Goal: Task Accomplishment & Management: Use online tool/utility

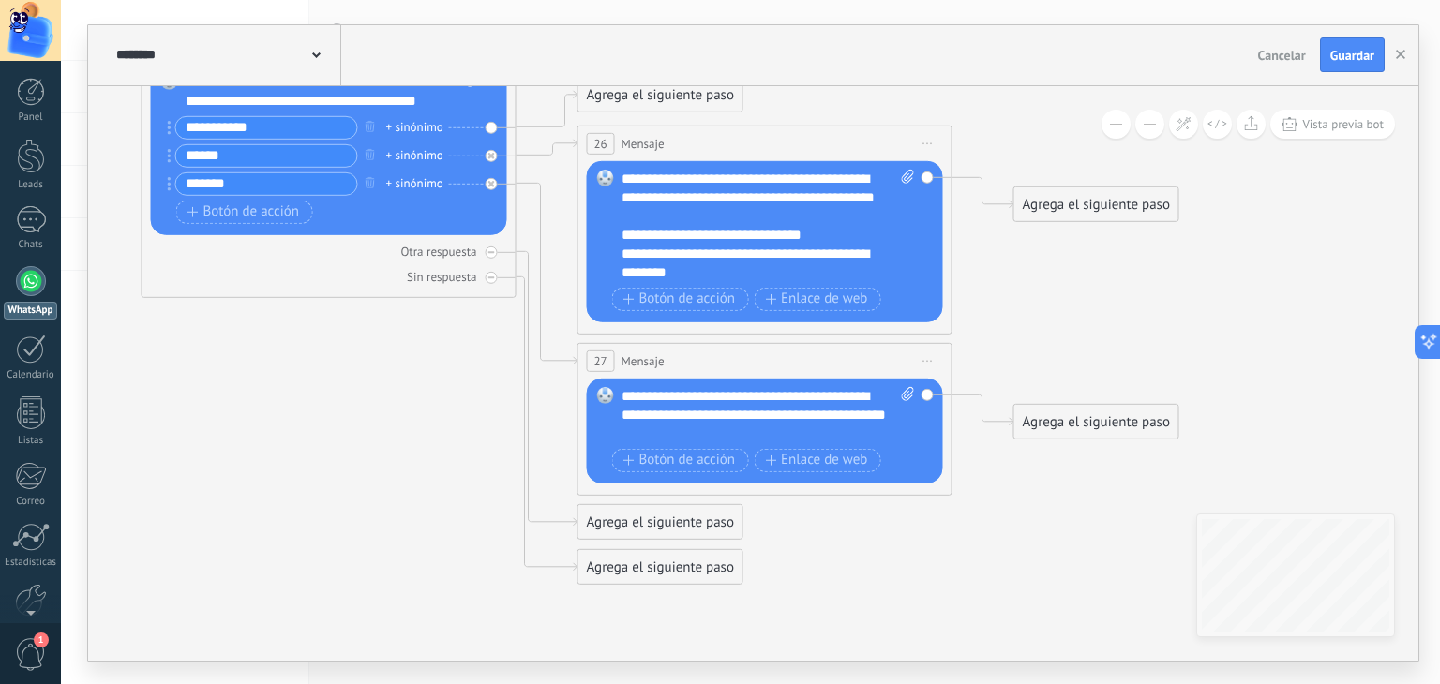
click at [1004, 311] on icon at bounding box center [264, 175] width 2641 height 1680
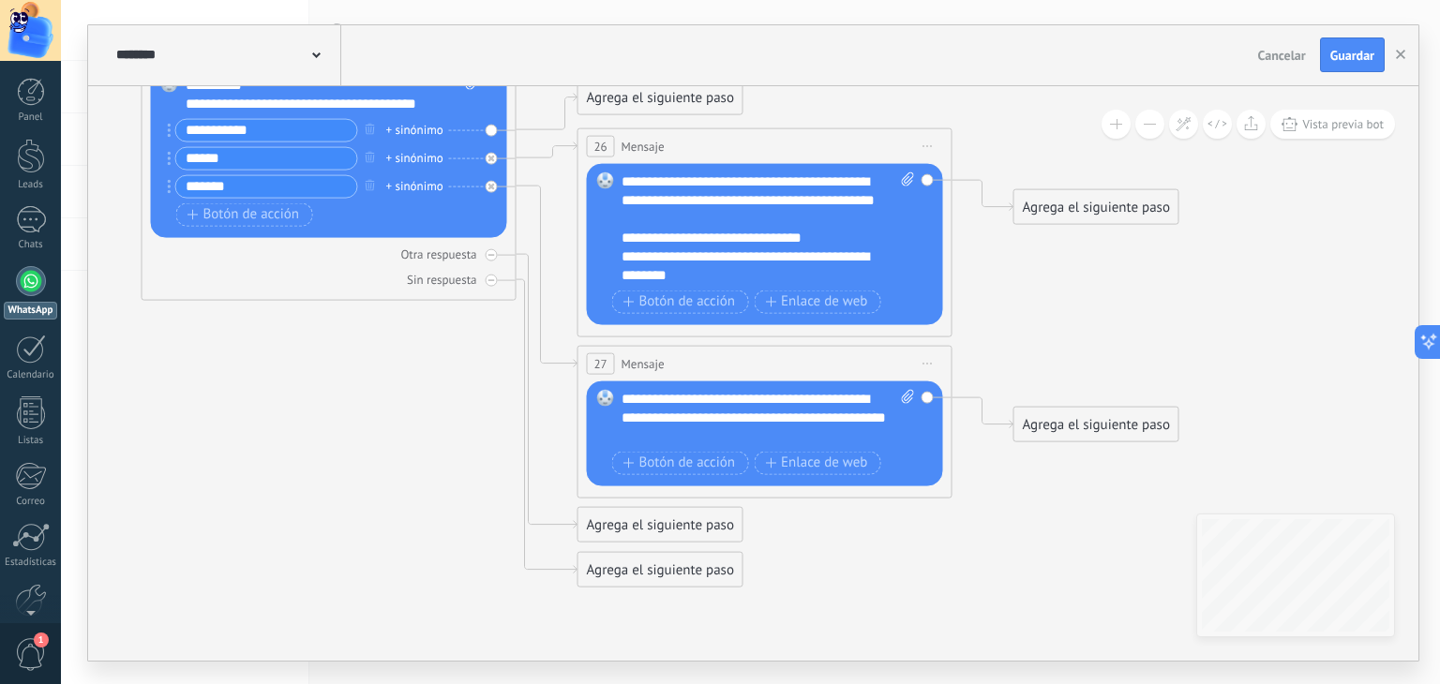
click at [945, 553] on icon at bounding box center [264, 178] width 2641 height 1680
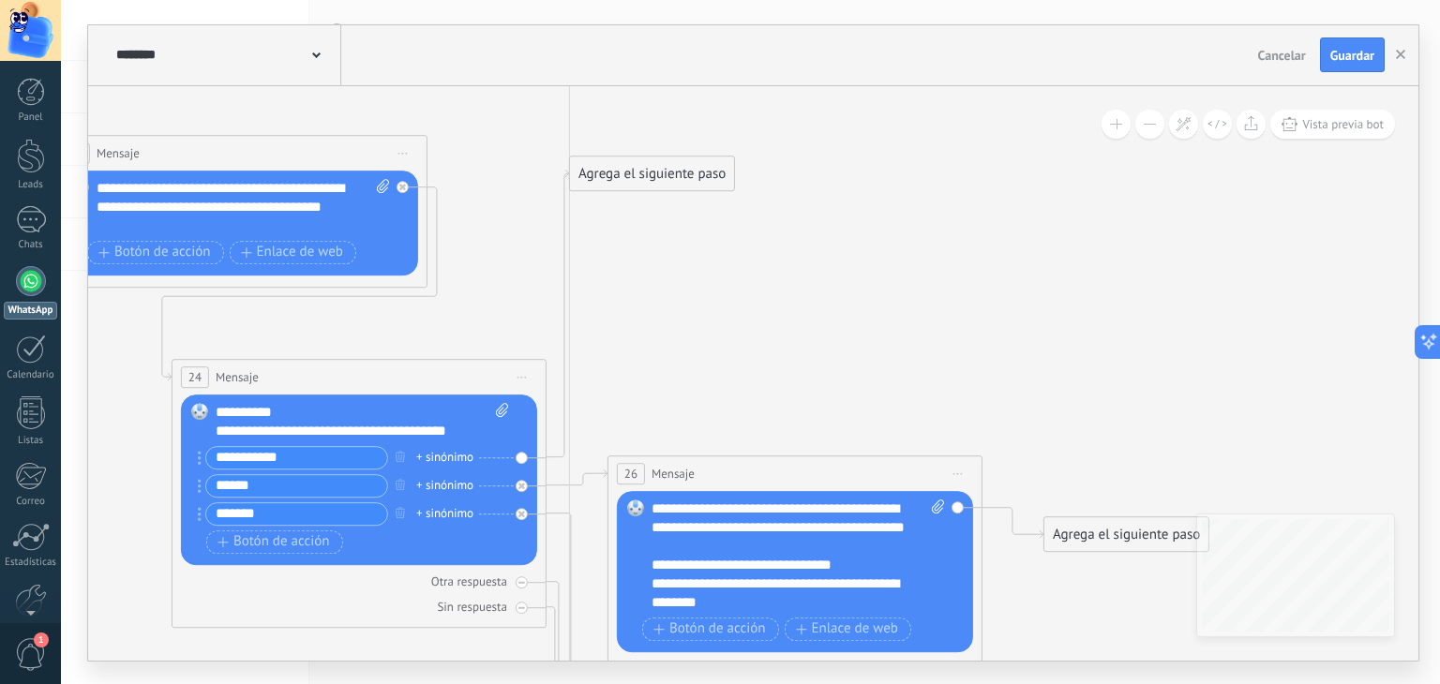
drag, startPoint x: 693, startPoint y: 418, endPoint x: 666, endPoint y: 171, distance: 248.9
click at [666, 171] on div "Agrega el siguiente paso" at bounding box center [652, 173] width 164 height 31
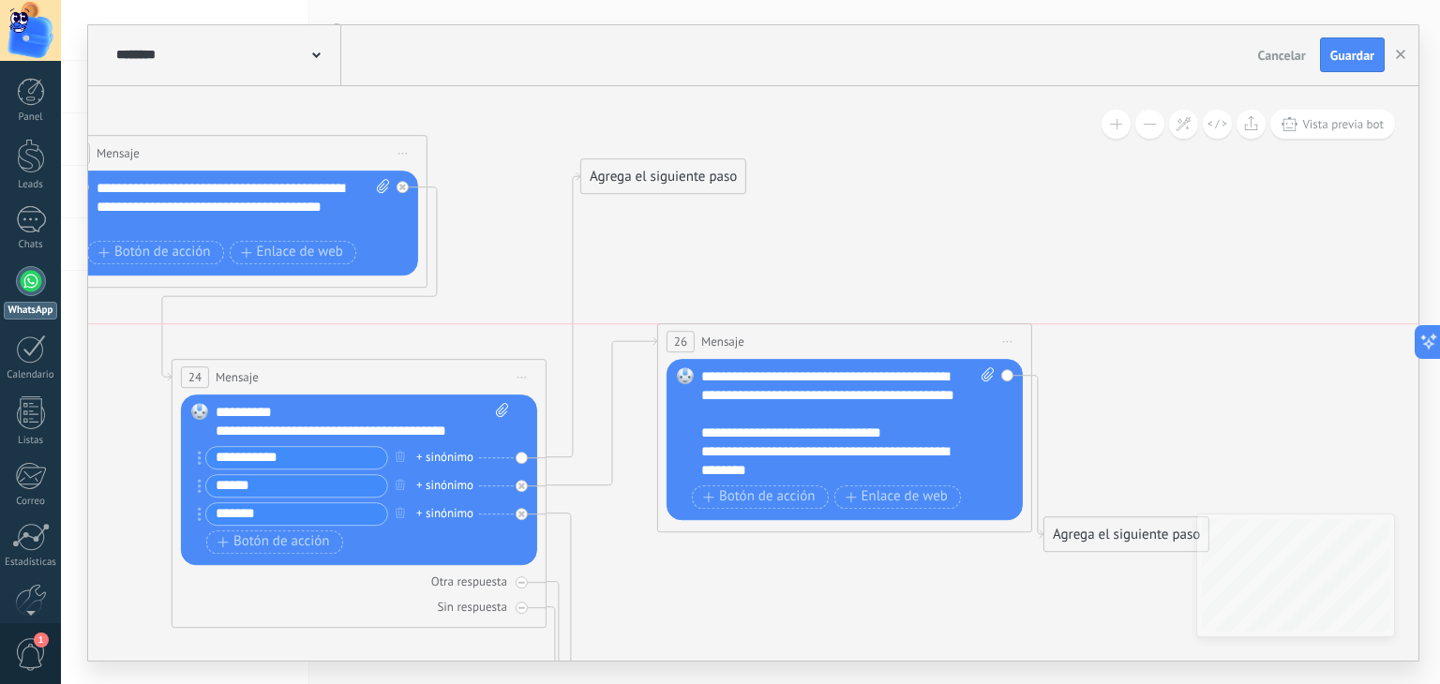
drag, startPoint x: 811, startPoint y: 481, endPoint x: 861, endPoint y: 342, distance: 147.7
click at [861, 342] on div "26 Mensaje ******* (a): Todos los contactos - canales seleccionados Todos los c…" at bounding box center [844, 341] width 373 height 35
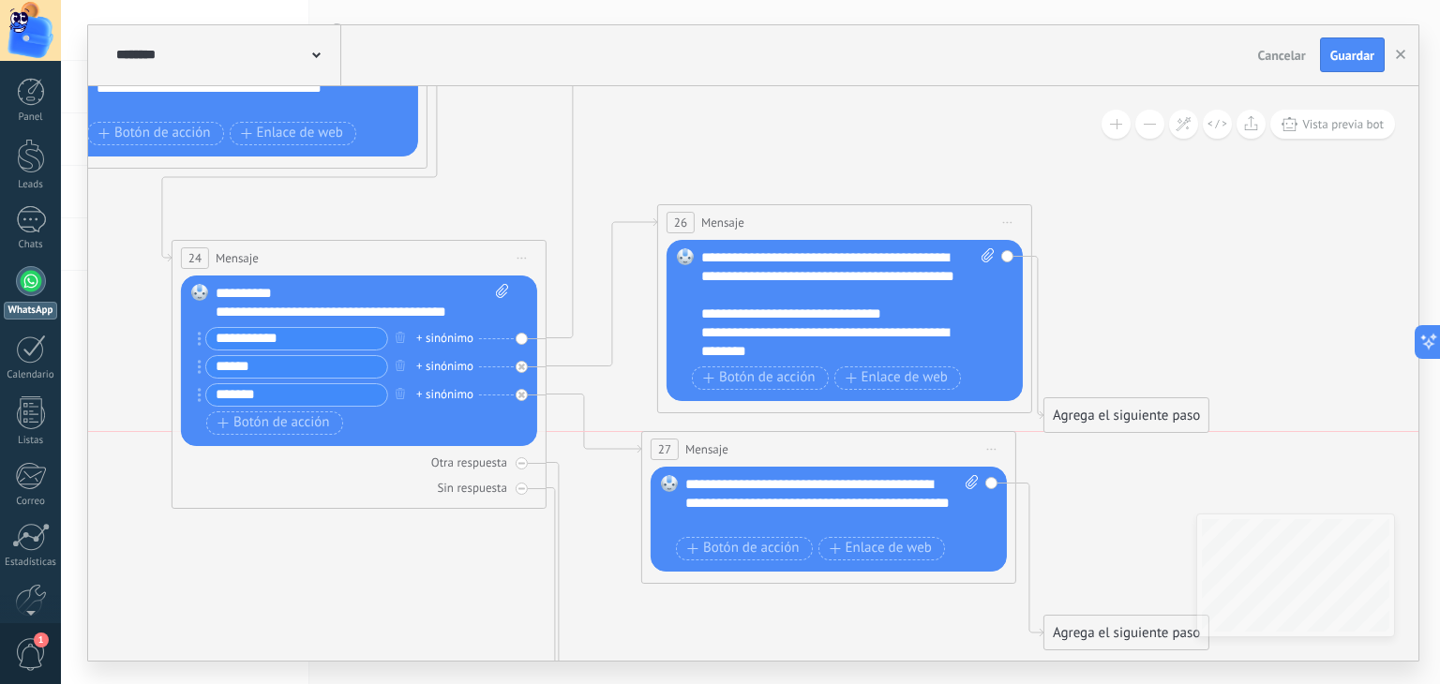
drag, startPoint x: 786, startPoint y: 582, endPoint x: 818, endPoint y: 458, distance: 128.0
click at [818, 458] on div "27 Mensaje ******* (a): Todos los contactos - canales seleccionados Todos los c…" at bounding box center [828, 449] width 373 height 35
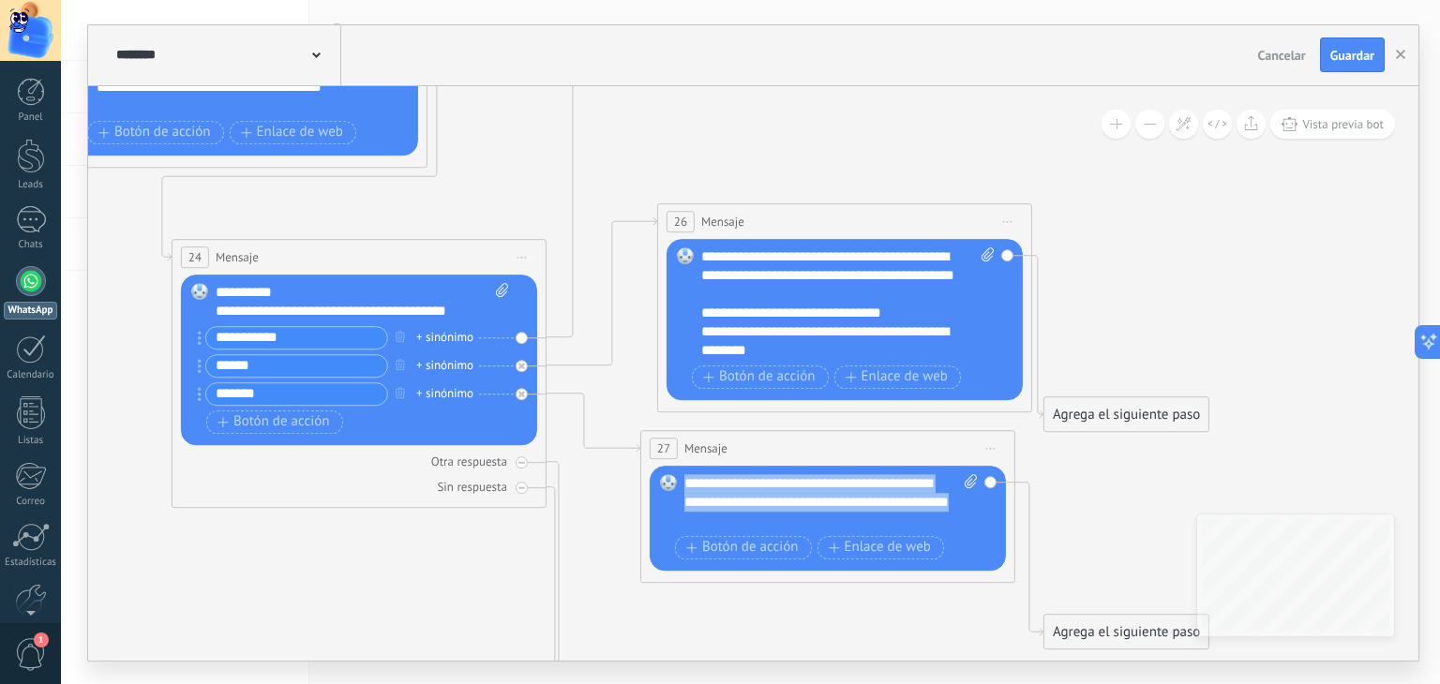
drag, startPoint x: 759, startPoint y: 524, endPoint x: 677, endPoint y: 475, distance: 95.8
click at [677, 475] on div "Reemplazar Quitar Convertir a mensaje de voz Arrastre la imagen aquí para adjun…" at bounding box center [828, 518] width 356 height 105
copy div "**********"
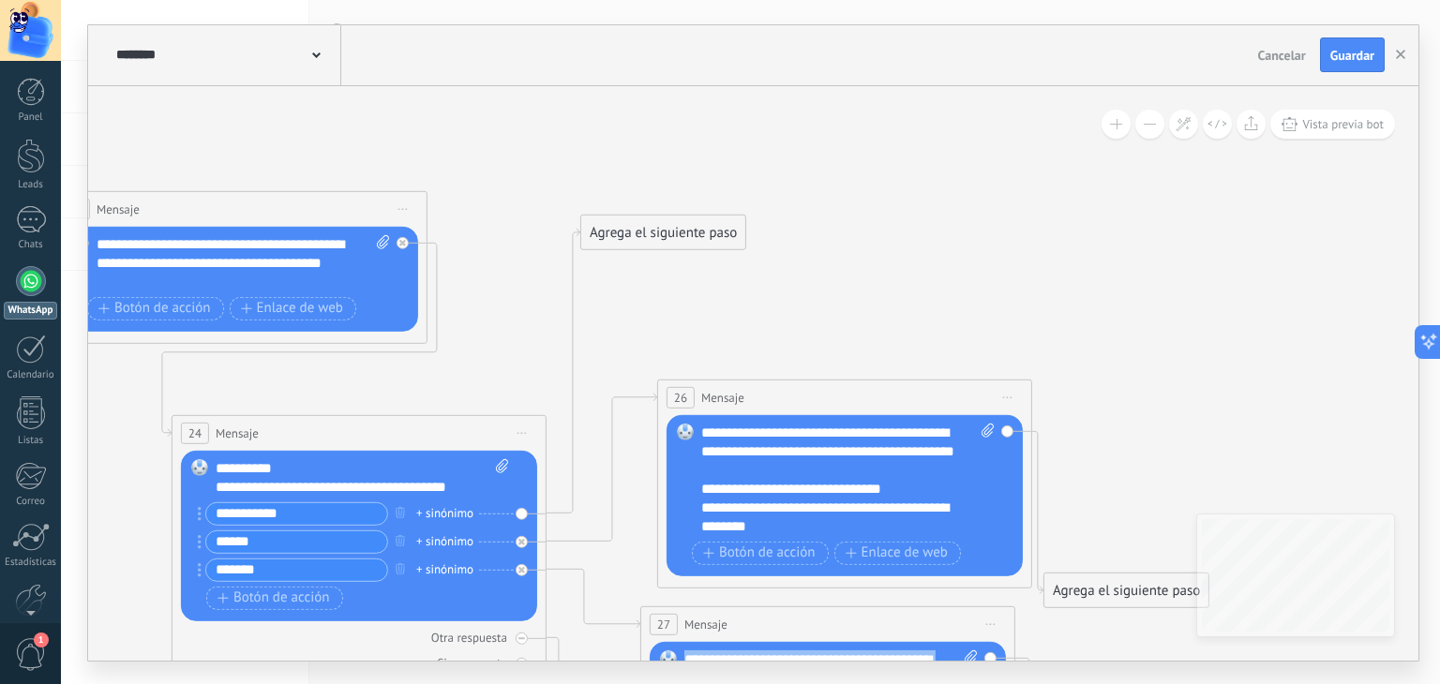
click at [696, 219] on div "Agrega el siguiente paso" at bounding box center [663, 232] width 164 height 31
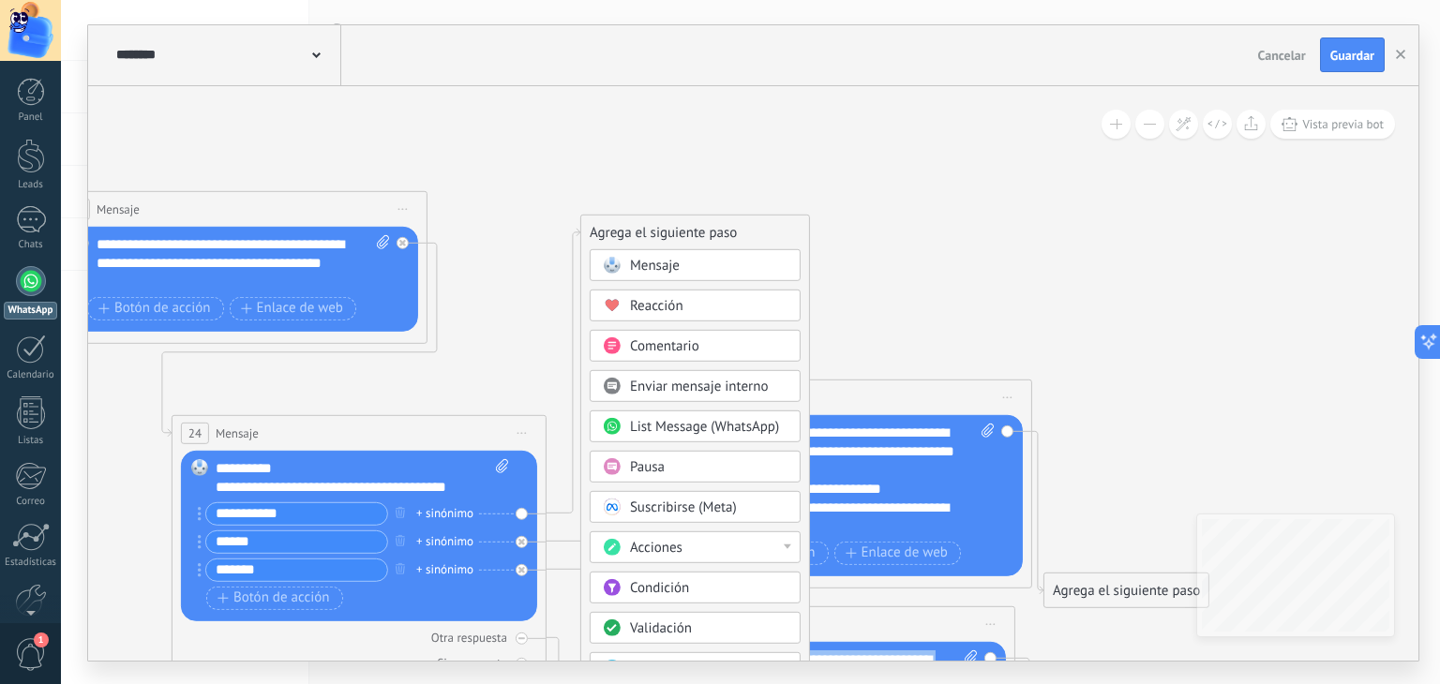
click at [716, 250] on div "Mensaje" at bounding box center [695, 264] width 211 height 32
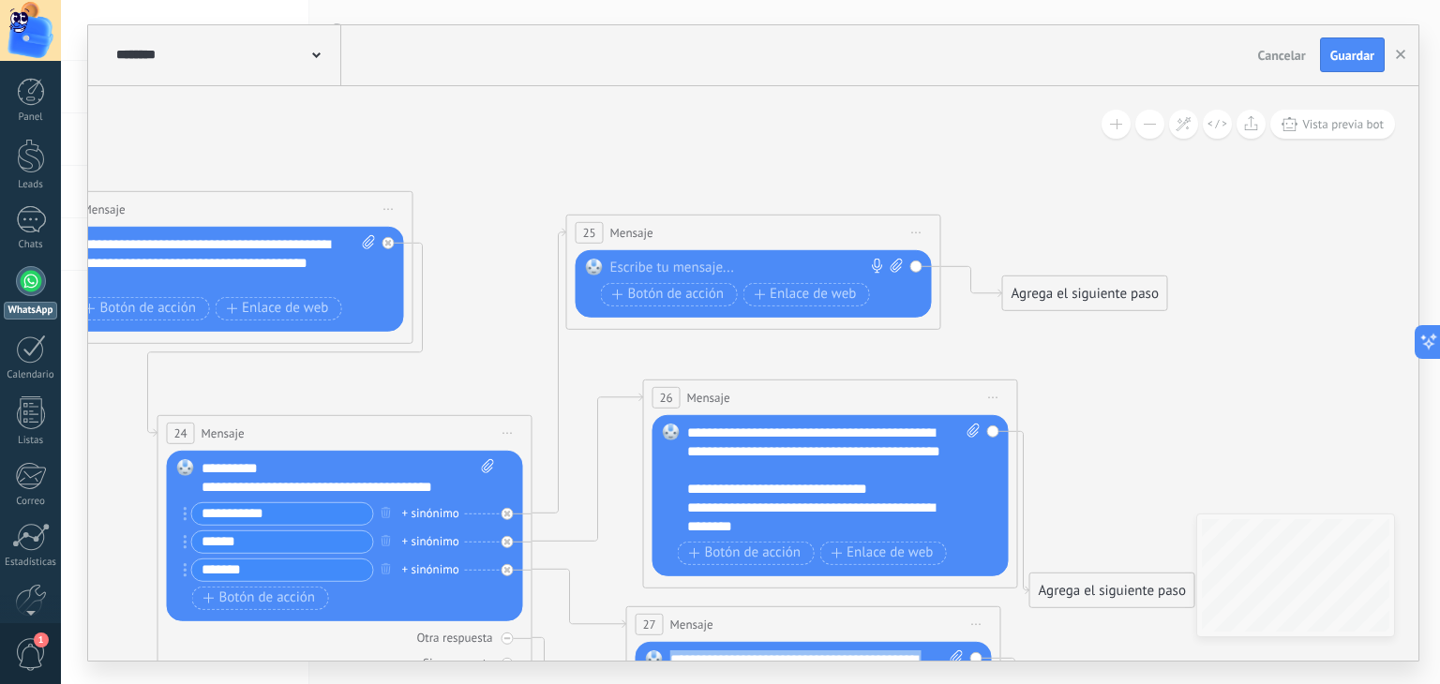
paste div
click at [724, 263] on div at bounding box center [749, 267] width 278 height 19
paste div
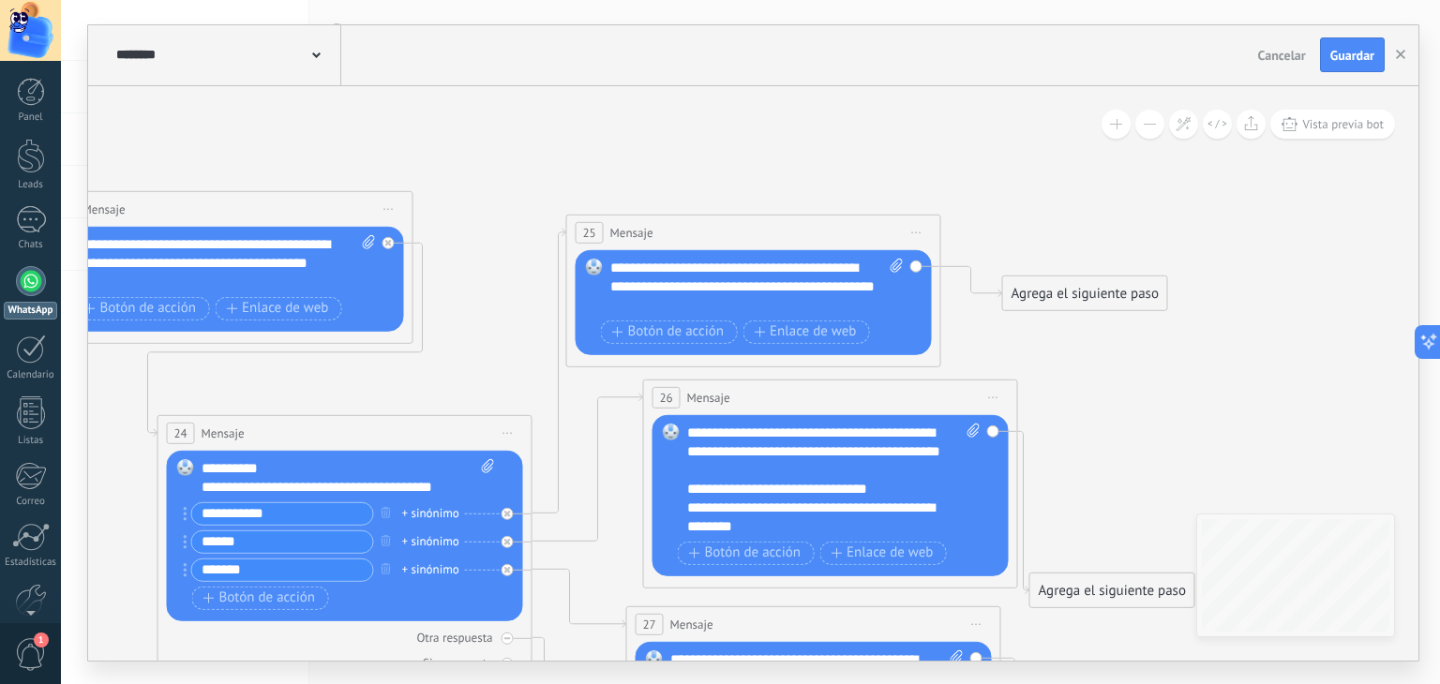
click at [877, 172] on icon at bounding box center [280, 563] width 2641 height 1682
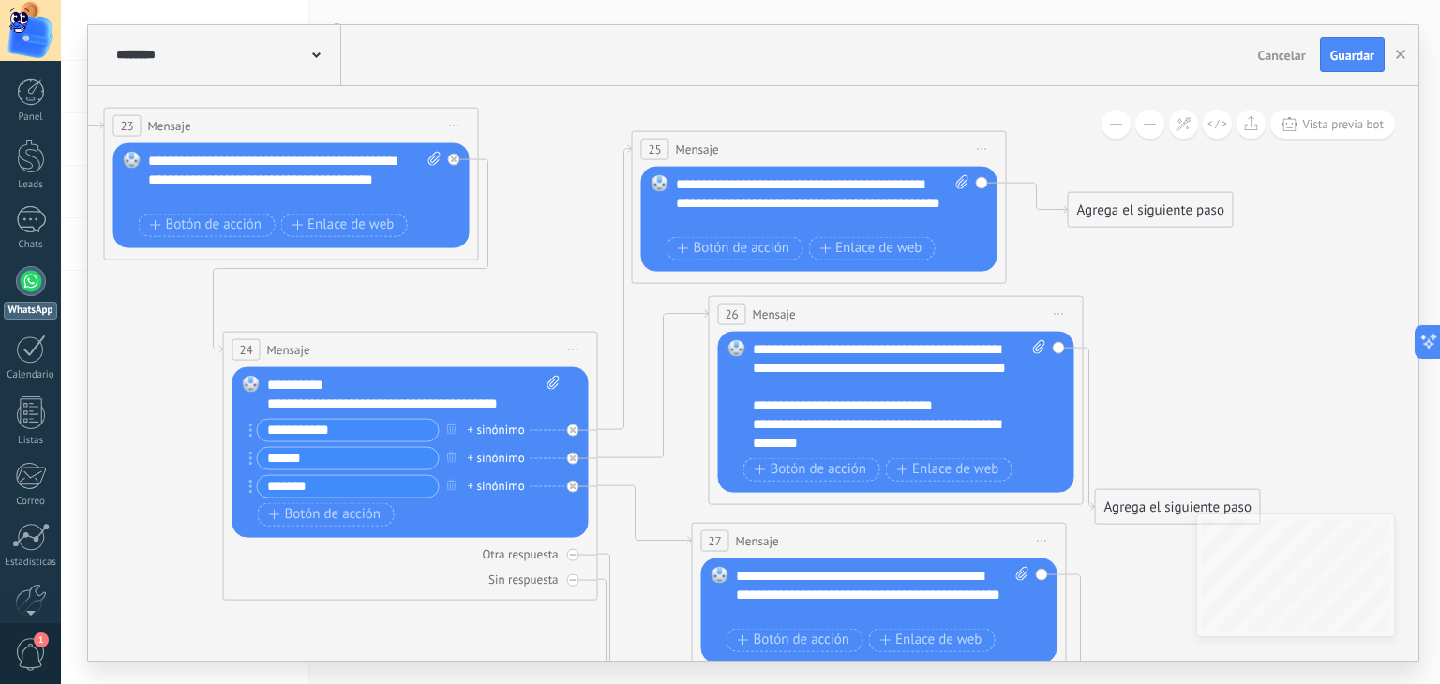
click at [1151, 308] on icon at bounding box center [345, 479] width 2641 height 1682
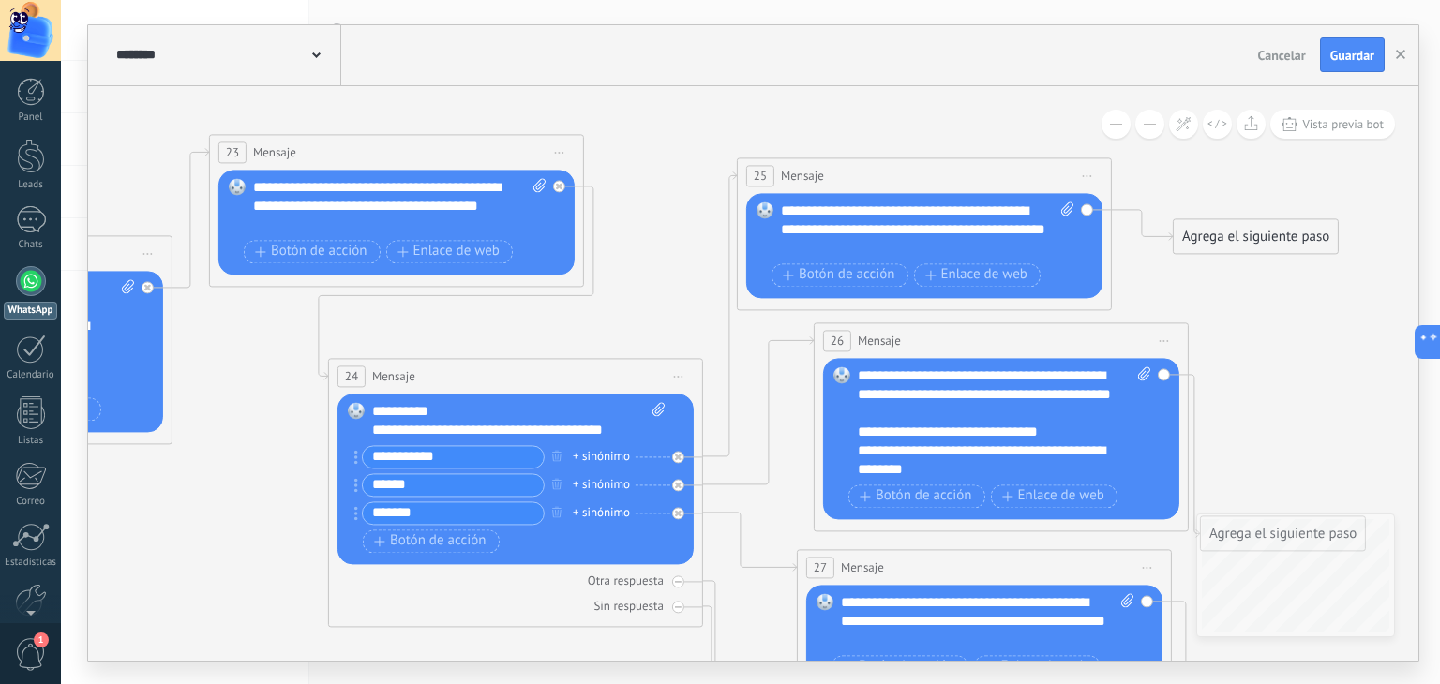
click at [1285, 373] on icon at bounding box center [450, 506] width 2641 height 1682
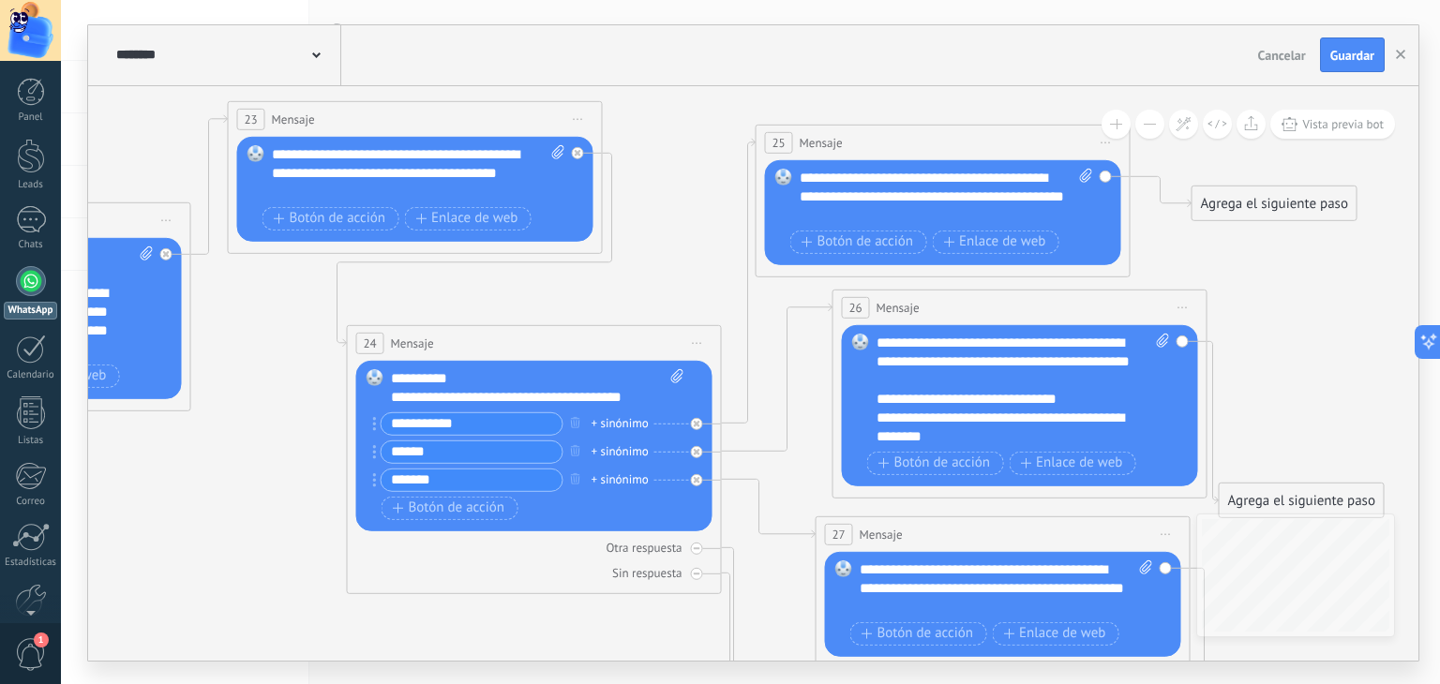
click at [686, 187] on icon at bounding box center [469, 473] width 2641 height 1682
click at [1035, 429] on div "**********" at bounding box center [1007, 426] width 262 height 37
click at [1348, 45] on button "Guardar" at bounding box center [1352, 55] width 65 height 36
click at [1350, 52] on span "Guardar" at bounding box center [1352, 55] width 44 height 13
click at [1354, 53] on span "Guardar" at bounding box center [1352, 55] width 44 height 13
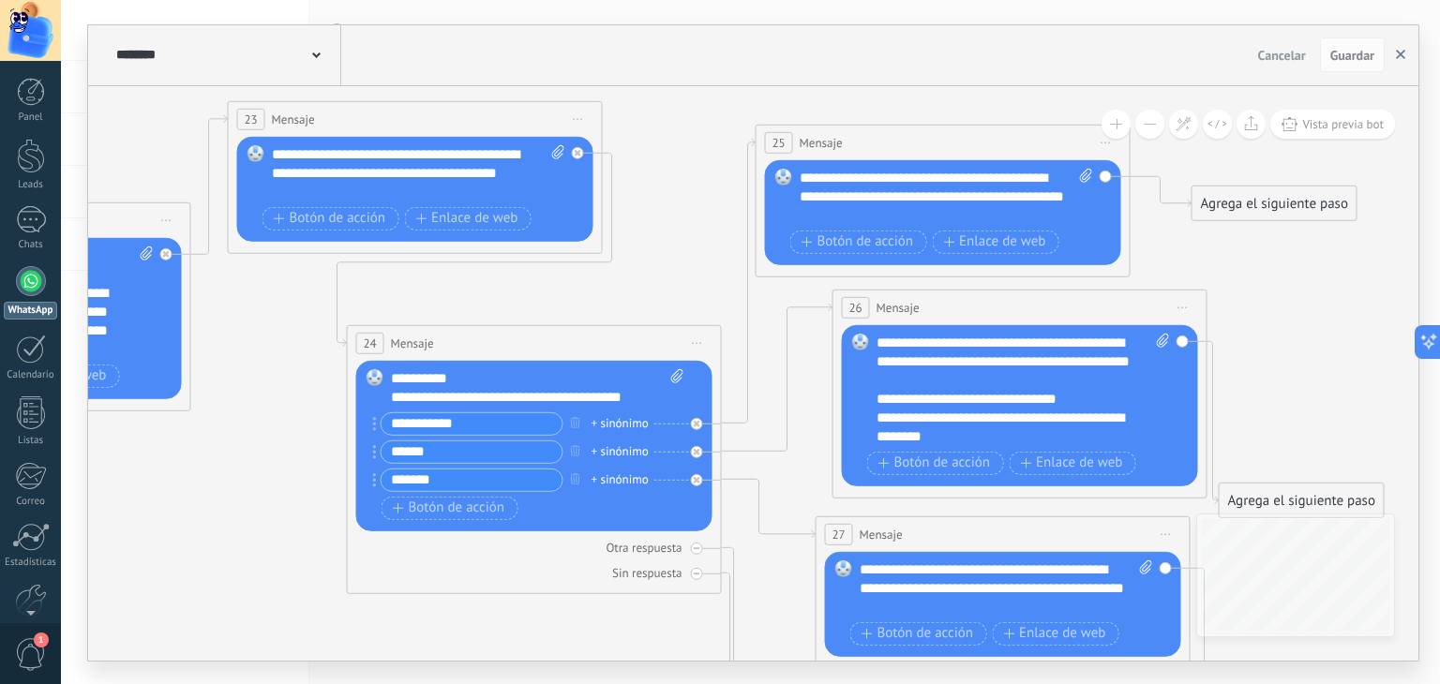
click at [1399, 53] on use "button" at bounding box center [1400, 54] width 9 height 9
